Goal: Find specific page/section: Find specific page/section

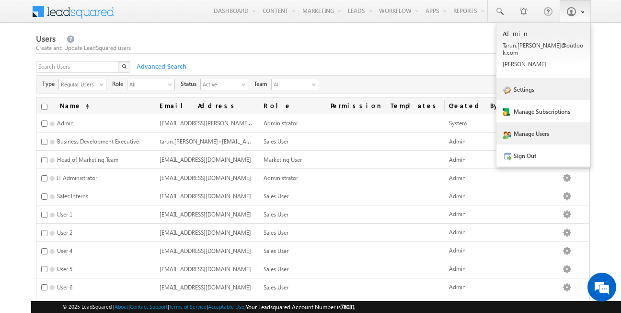
click at [535, 79] on link "Settings" at bounding box center [544, 89] width 94 height 22
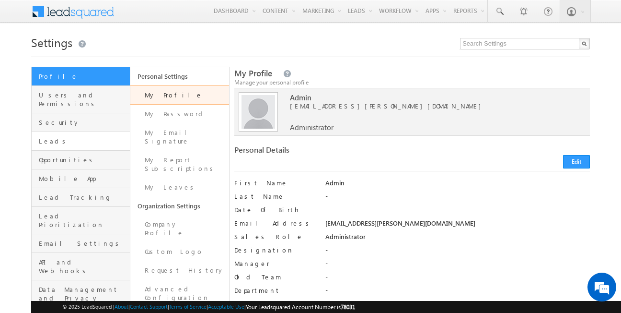
click at [97, 132] on link "Leads" at bounding box center [81, 141] width 98 height 19
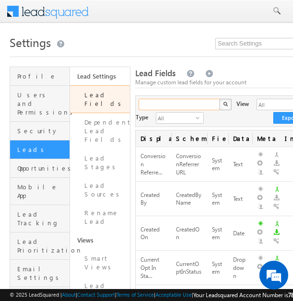
click at [177, 104] on input "text" at bounding box center [180, 105] width 82 height 12
type input "Search Lead Fields"
click at [196, 105] on input "a" at bounding box center [180, 105] width 82 height 12
click at [198, 101] on input "assign" at bounding box center [180, 105] width 82 height 12
type input "assign to"
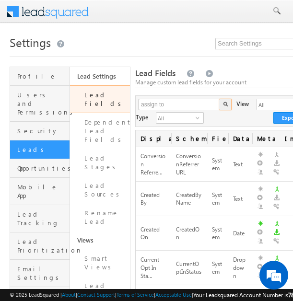
click at [219, 99] on button "button" at bounding box center [225, 105] width 12 height 12
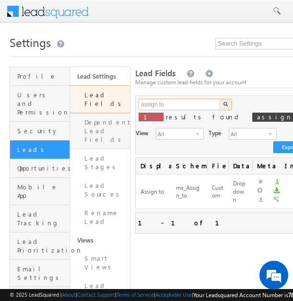
drag, startPoint x: 176, startPoint y: 100, endPoint x: 84, endPoint y: 105, distance: 91.2
click at [219, 99] on button "button" at bounding box center [225, 105] width 12 height 12
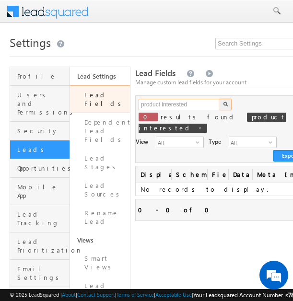
drag, startPoint x: 197, startPoint y: 106, endPoint x: 157, endPoint y: 105, distance: 39.3
click at [157, 105] on input "product interested" at bounding box center [180, 105] width 82 height 12
type input "product"
click at [219, 99] on button "button" at bounding box center [225, 105] width 12 height 12
